Goal: Book appointment/travel/reservation

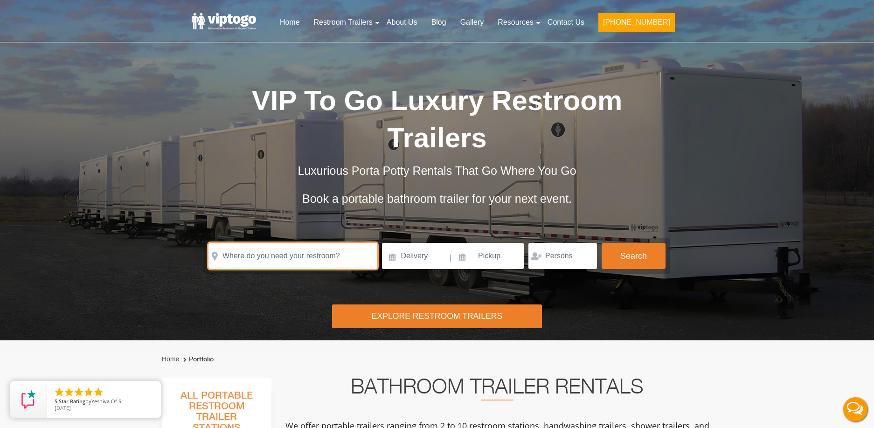
click at [335, 259] on input "text" at bounding box center [292, 256] width 169 height 26
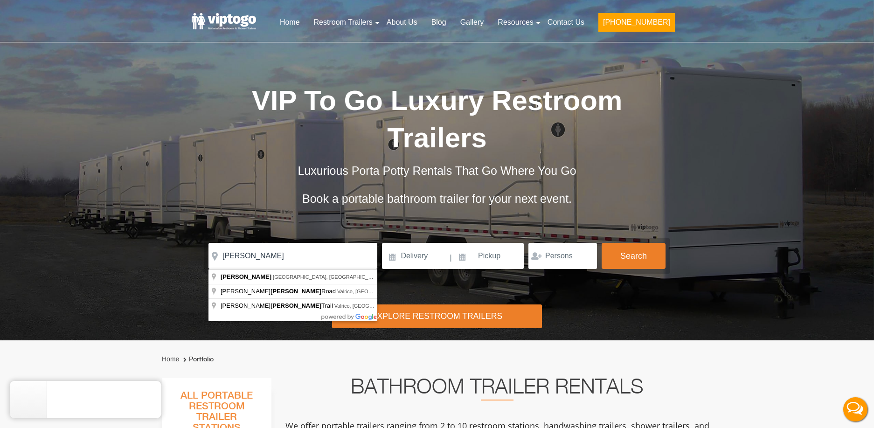
type input "[PERSON_NAME], [GEOGRAPHIC_DATA], [GEOGRAPHIC_DATA]"
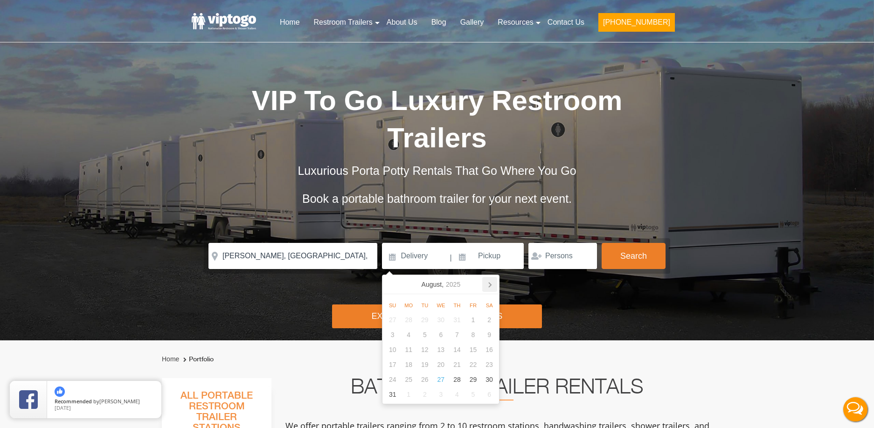
click at [492, 282] on icon at bounding box center [489, 284] width 15 height 15
click at [429, 382] on div "30" at bounding box center [425, 379] width 16 height 15
type input "[DATE]"
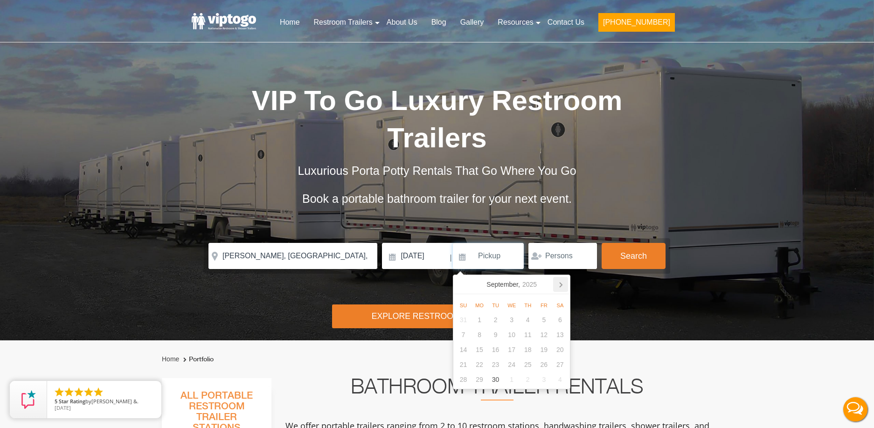
click at [558, 285] on icon at bounding box center [560, 284] width 15 height 15
click at [562, 288] on icon at bounding box center [560, 284] width 15 height 15
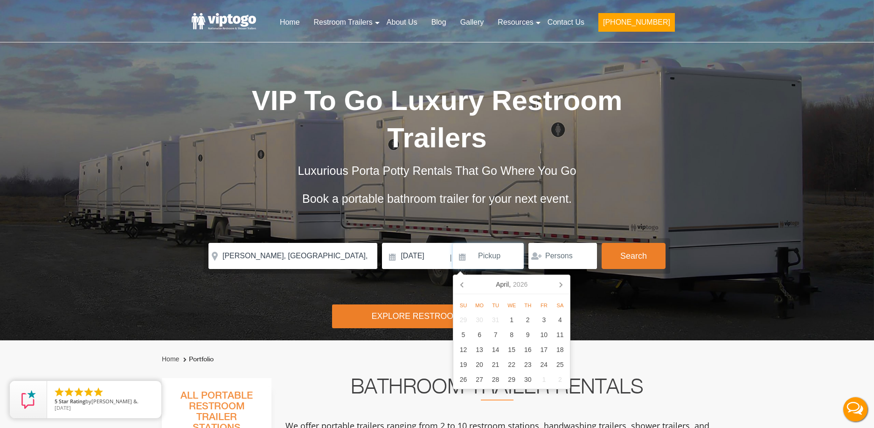
click at [562, 288] on icon at bounding box center [560, 284] width 15 height 15
click at [561, 287] on icon at bounding box center [560, 284] width 15 height 15
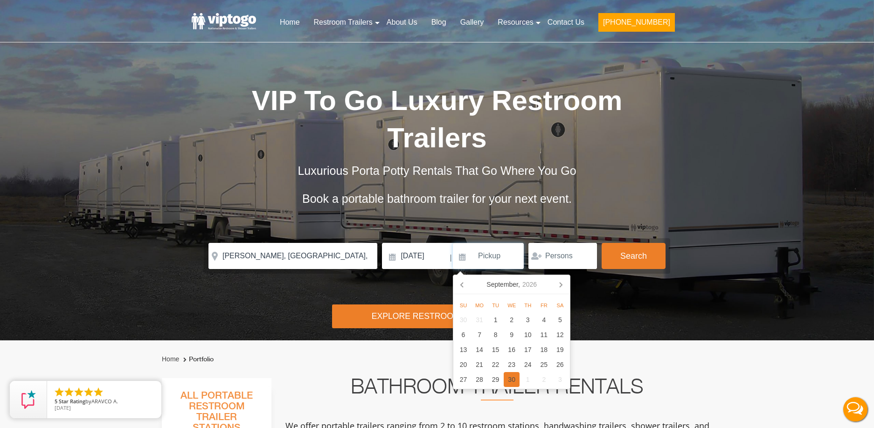
click at [515, 378] on div "30" at bounding box center [512, 379] width 16 height 15
type input "[DATE]"
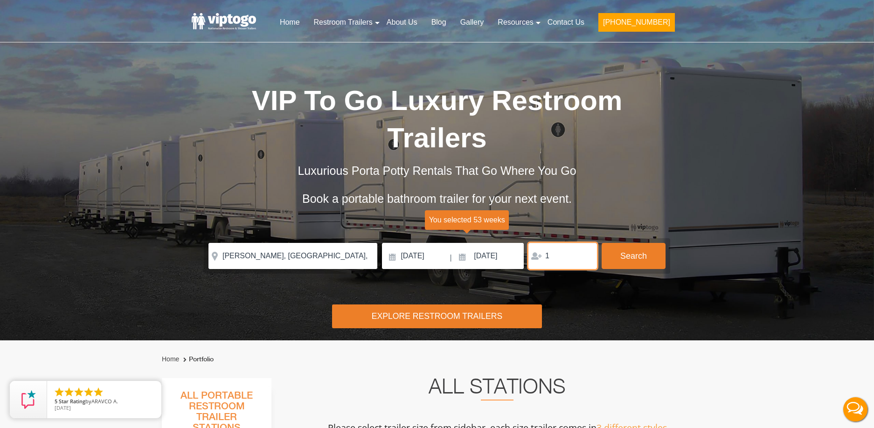
click at [586, 251] on input "1" at bounding box center [562, 256] width 69 height 26
click at [586, 251] on input "2" at bounding box center [562, 256] width 69 height 26
type input "3"
click at [586, 251] on input "3" at bounding box center [562, 256] width 69 height 26
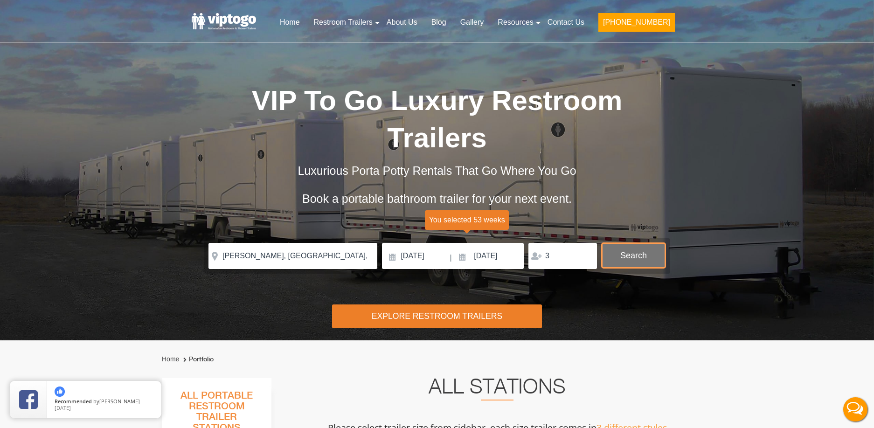
click at [623, 257] on button "Search" at bounding box center [634, 255] width 64 height 25
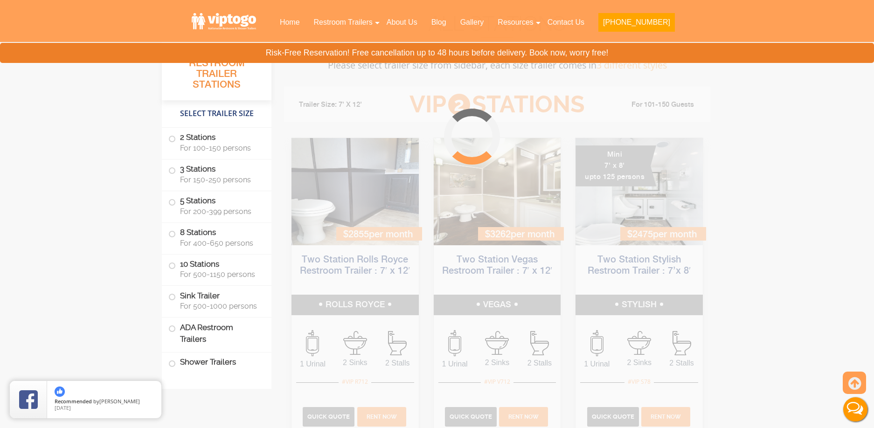
scroll to position [378, 0]
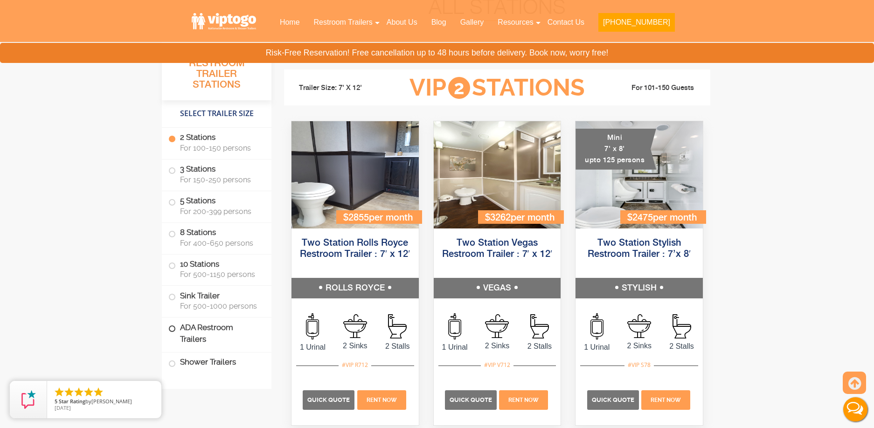
click at [208, 336] on label "ADA Restroom Trailers" at bounding box center [216, 334] width 97 height 32
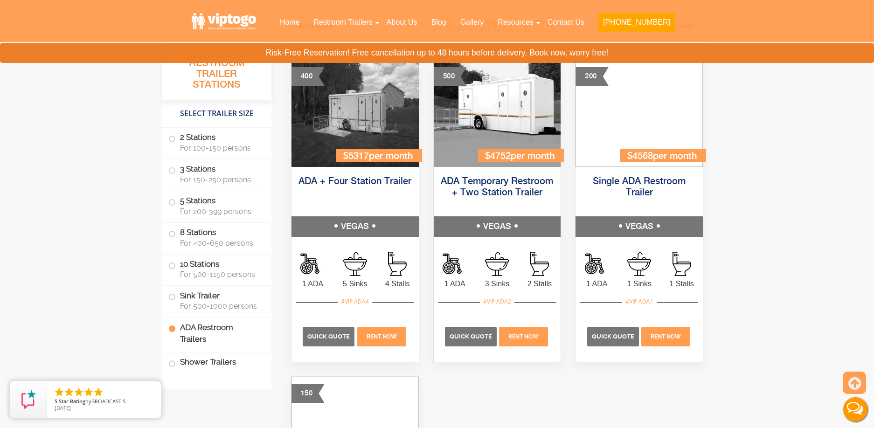
scroll to position [3271, 0]
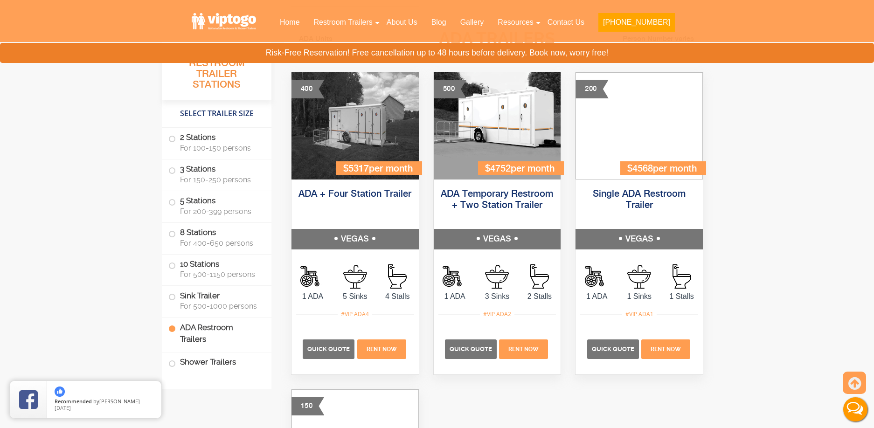
click at [773, 143] on div "Home Portfolio All Portable Restroom Trailer Stations Select Trailer Size 2 Sta…" at bounding box center [437, 434] width 874 height 6713
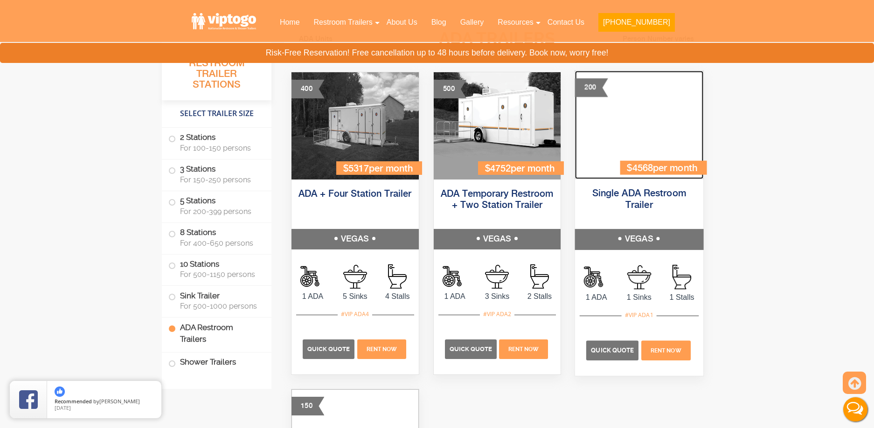
click at [662, 125] on img at bounding box center [639, 125] width 128 height 108
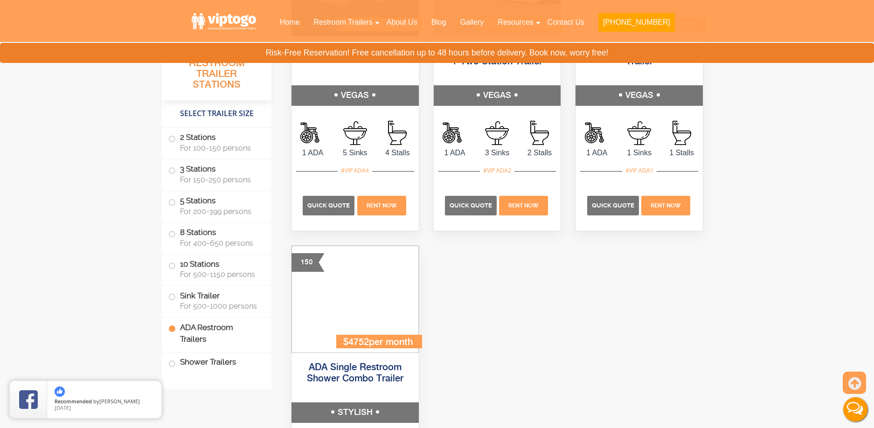
scroll to position [3446, 0]
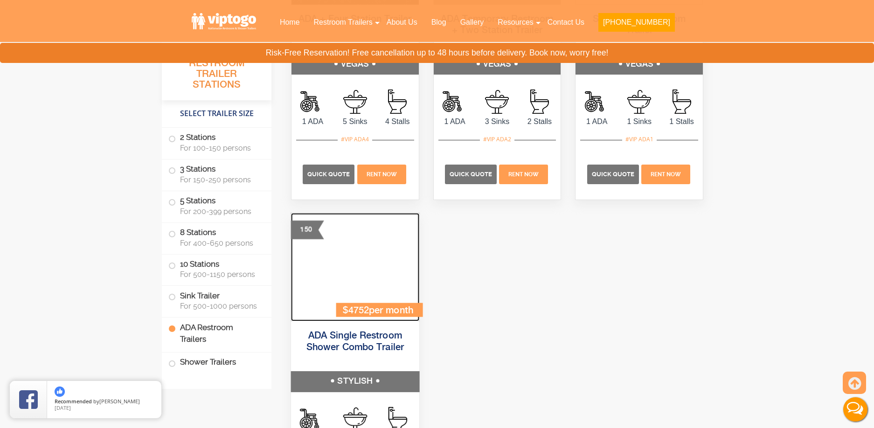
click at [348, 253] on img at bounding box center [355, 267] width 128 height 108
click at [327, 262] on img at bounding box center [355, 267] width 128 height 108
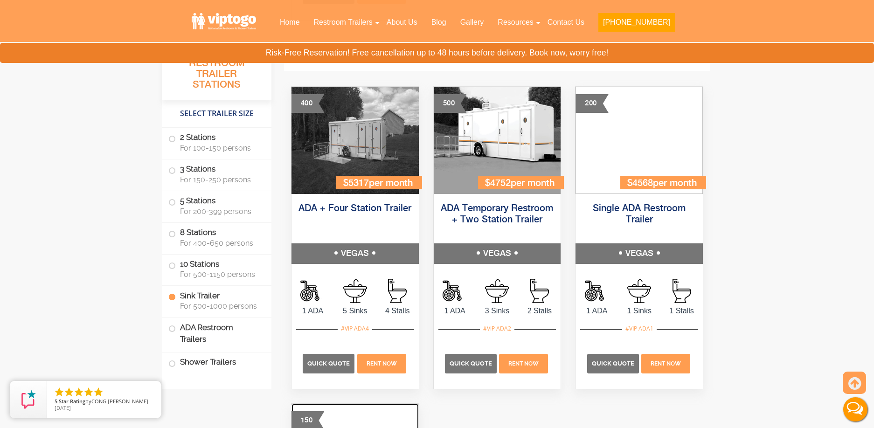
scroll to position [3186, 0]
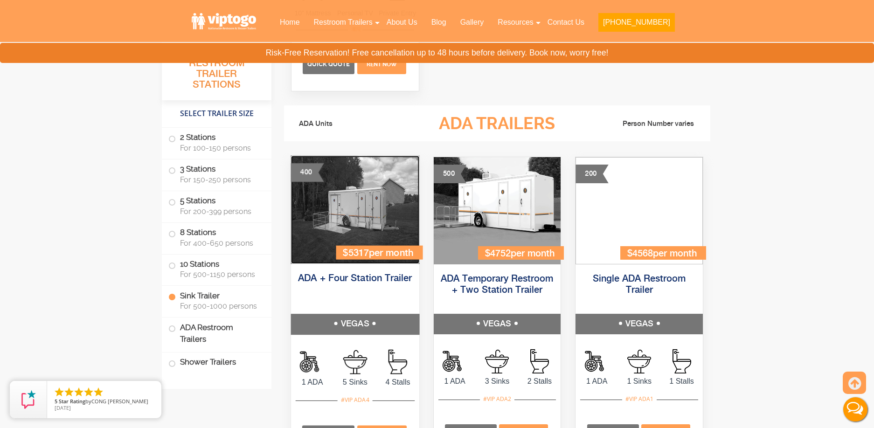
click at [386, 212] on img at bounding box center [355, 210] width 128 height 108
click at [358, 180] on img at bounding box center [355, 210] width 128 height 108
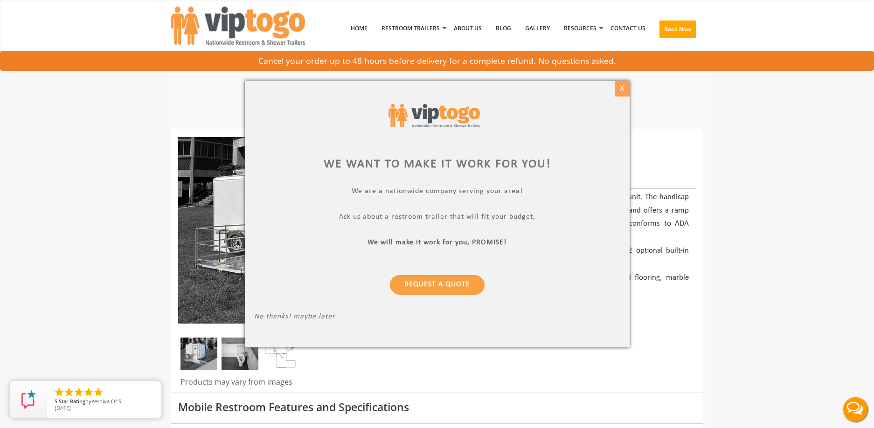
click at [623, 87] on div "X" at bounding box center [622, 89] width 14 height 16
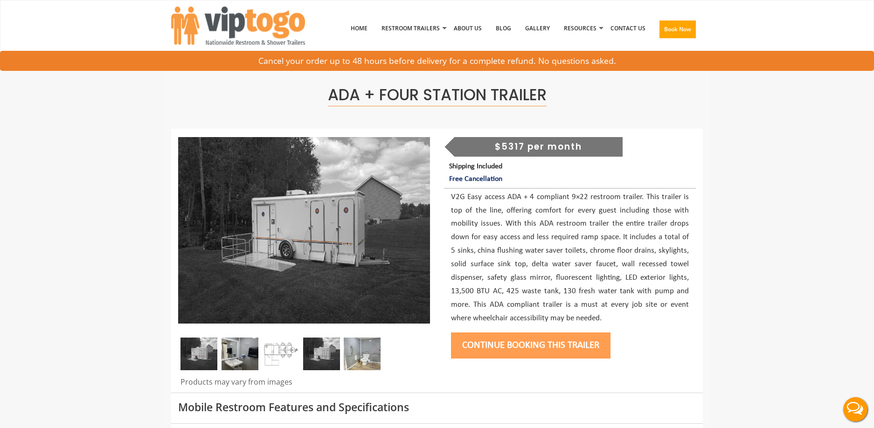
click at [637, 205] on p "V2G Easy access ADA + 4 compliant 9×22 restroom trailer. This trailer is top of…" at bounding box center [570, 258] width 238 height 135
click at [625, 249] on p "V2G Easy access ADA + 4 compliant 9×22 restroom trailer. This trailer is top of…" at bounding box center [570, 258] width 238 height 135
